Goal: Task Accomplishment & Management: Use online tool/utility

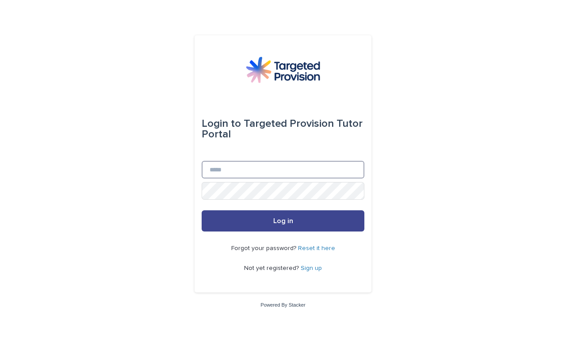
type input "**********"
click at [282, 218] on span "Log in" at bounding box center [283, 221] width 20 height 7
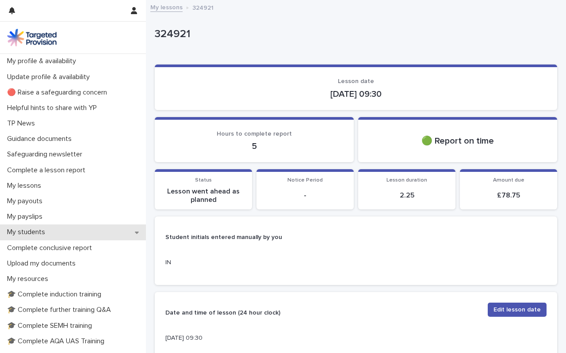
click at [31, 233] on p "My students" at bounding box center [28, 232] width 49 height 8
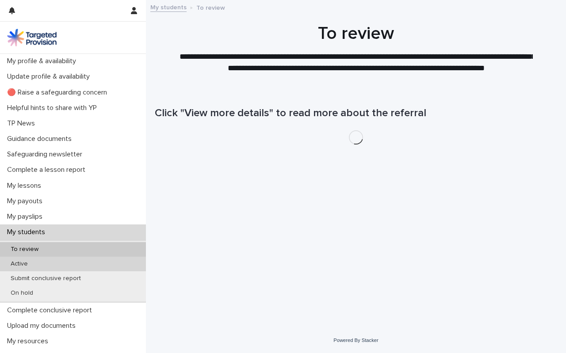
click at [26, 263] on p "Active" at bounding box center [19, 264] width 31 height 8
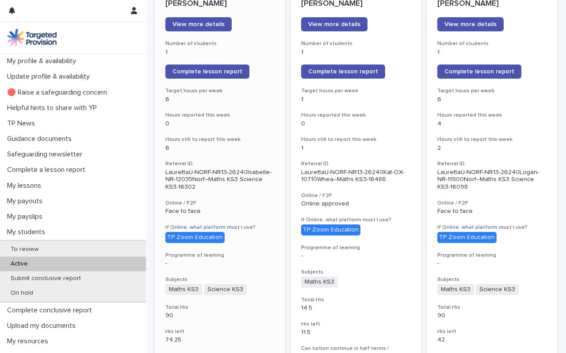
scroll to position [144, 0]
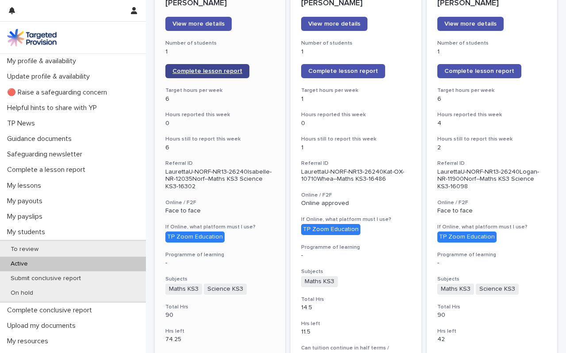
click at [207, 72] on span "Complete lesson report" at bounding box center [207, 71] width 70 height 6
